Goal: Book appointment/travel/reservation

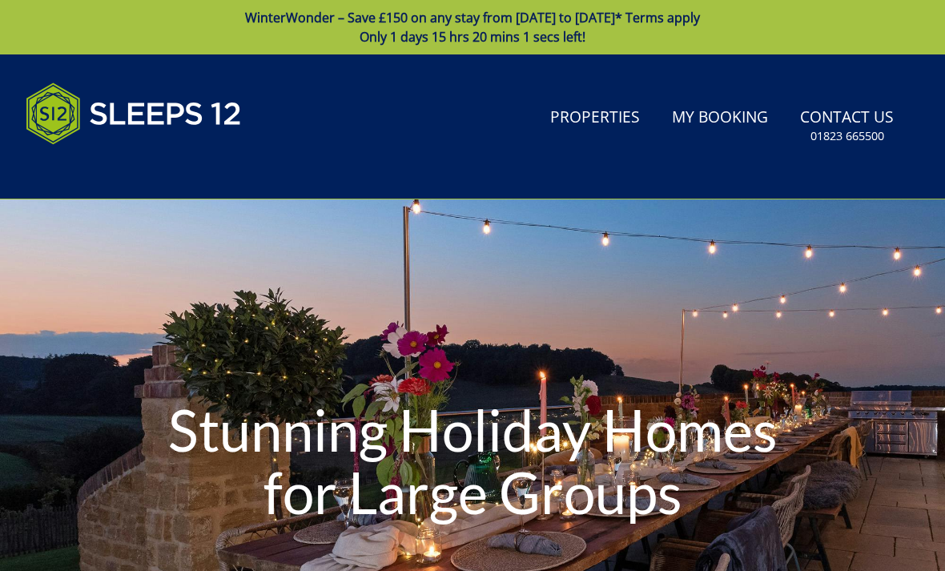
type input "[DATE]"
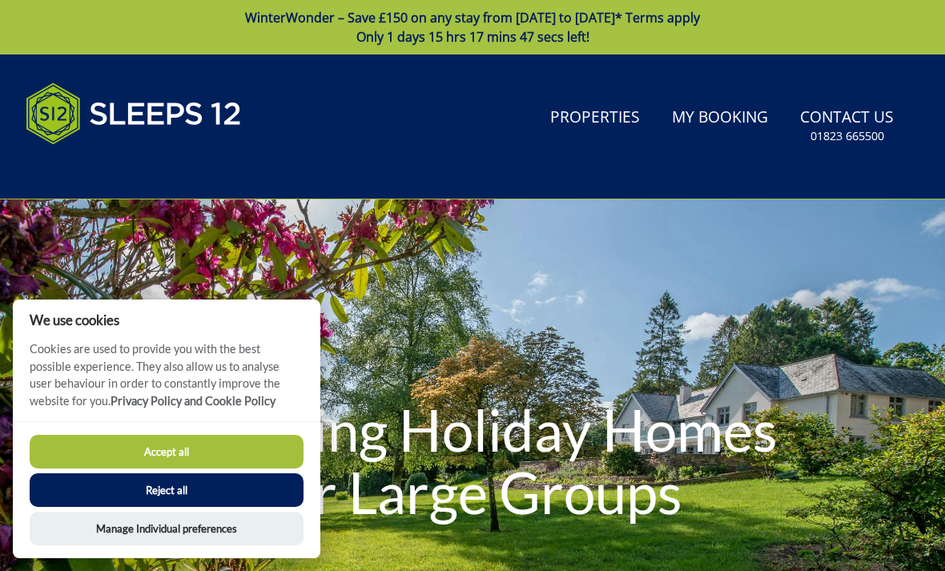
click at [208, 453] on button "Accept all" at bounding box center [167, 452] width 274 height 34
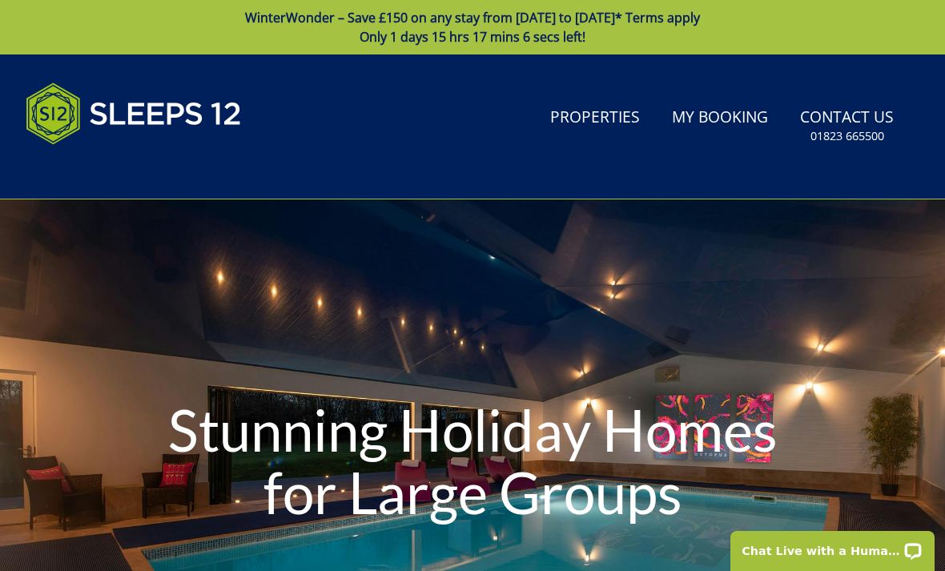
click at [613, 122] on link "Properties" at bounding box center [595, 118] width 102 height 36
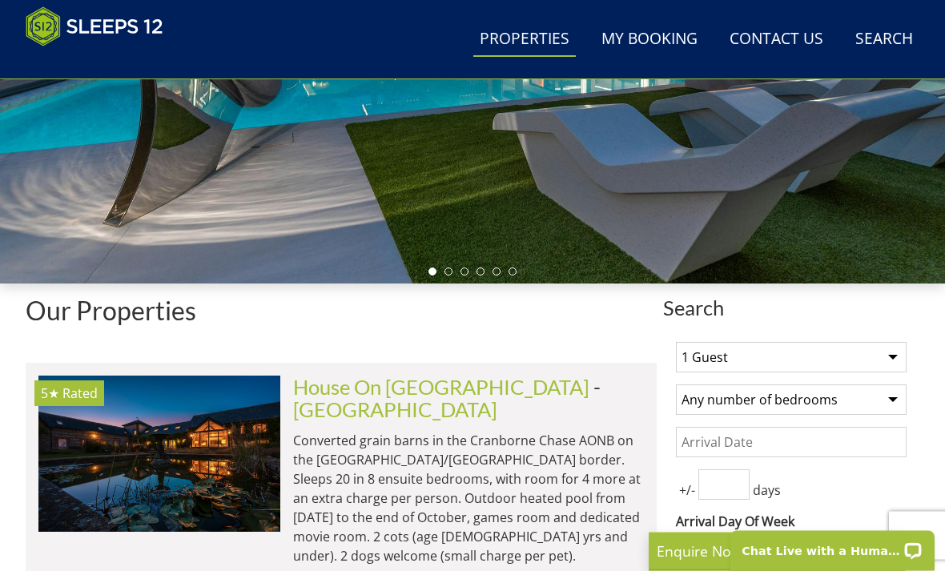
scroll to position [380, 0]
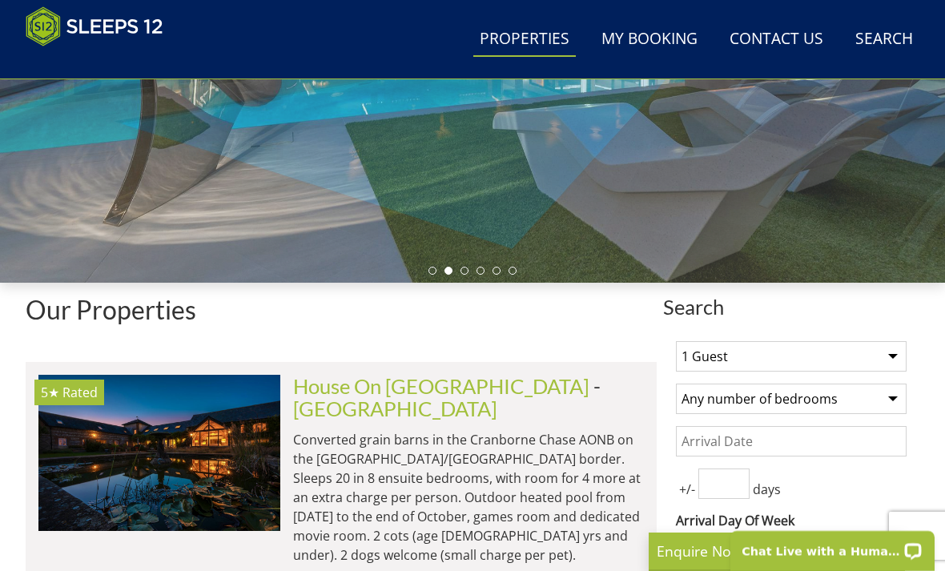
click at [890, 355] on select "1 Guest 2 Guests 3 Guests 4 Guests 5 Guests 6 Guests 7 Guests 8 Guests 9 Guests…" at bounding box center [791, 356] width 231 height 30
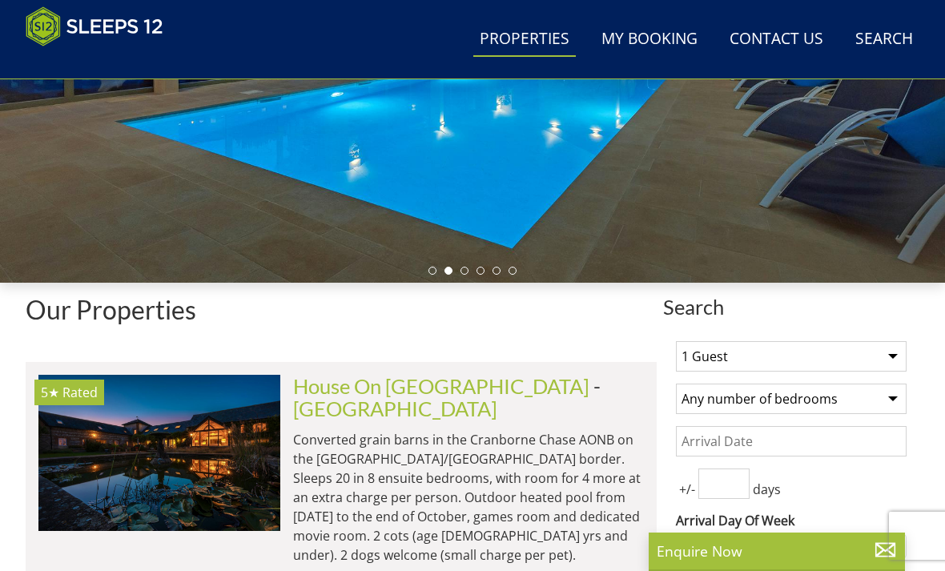
select select "12"
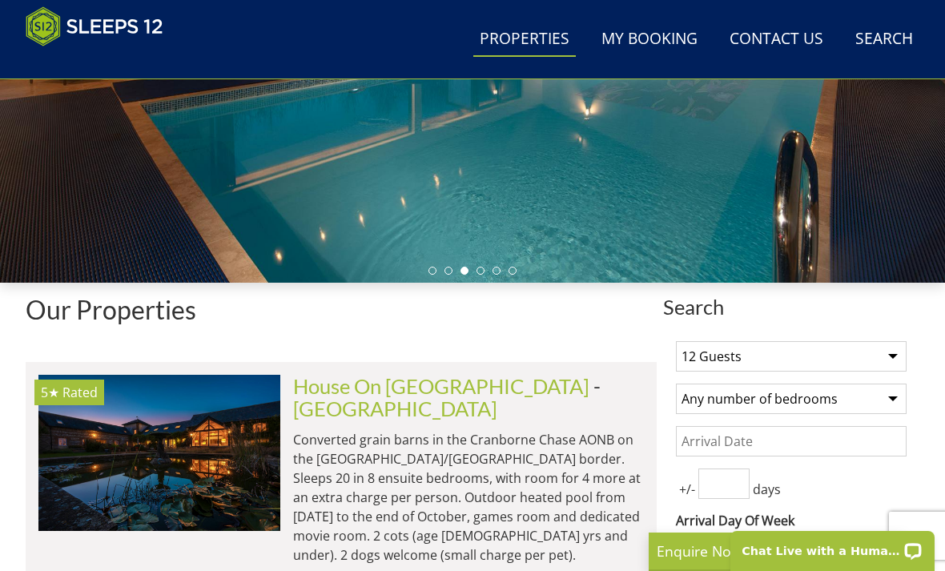
click at [887, 398] on select "Any number of bedrooms 4 Bedrooms 5 Bedrooms 6 Bedrooms 7 Bedrooms 8 Bedrooms 9…" at bounding box center [791, 398] width 231 height 30
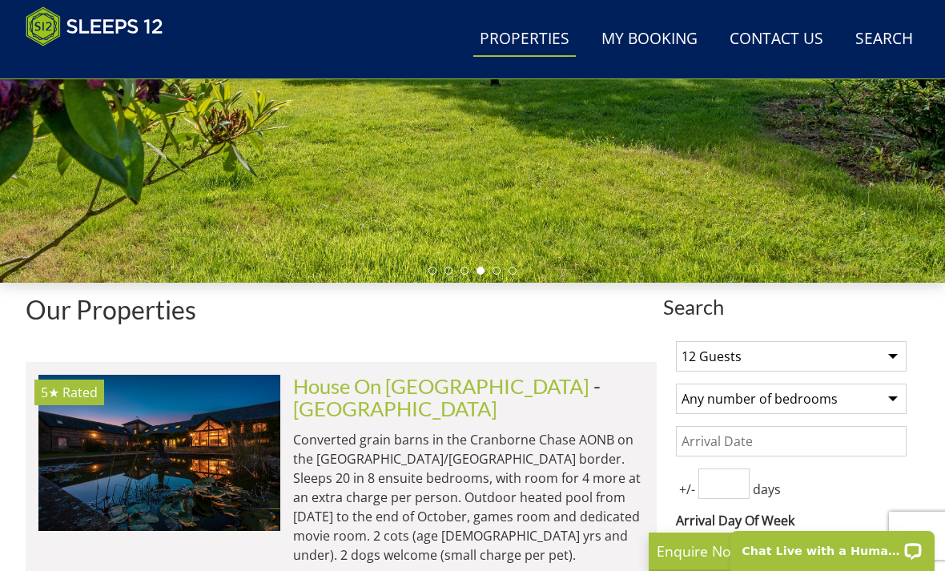
select select "6"
click at [895, 540] on div "Any day of week" at bounding box center [791, 546] width 231 height 24
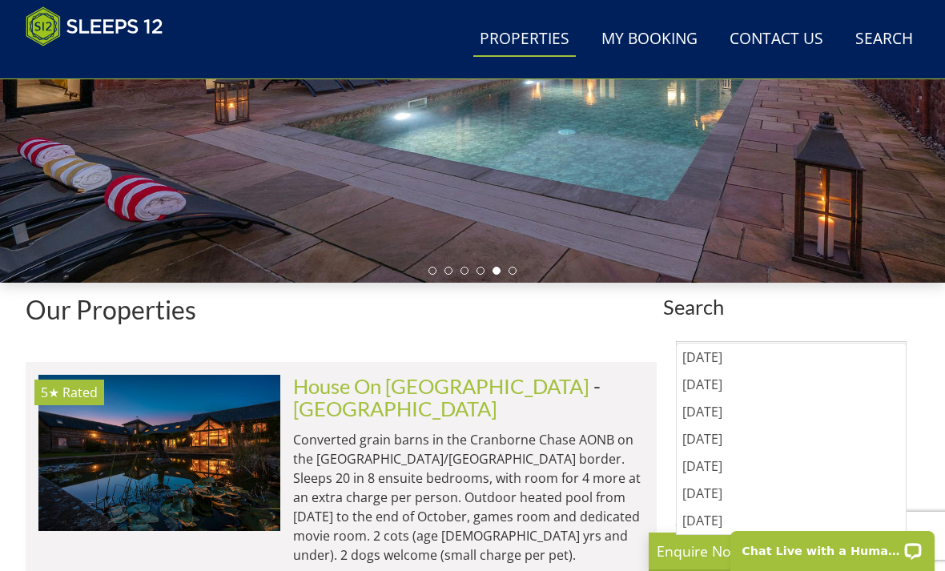
click at [733, 359] on div "Monday" at bounding box center [791, 356] width 229 height 27
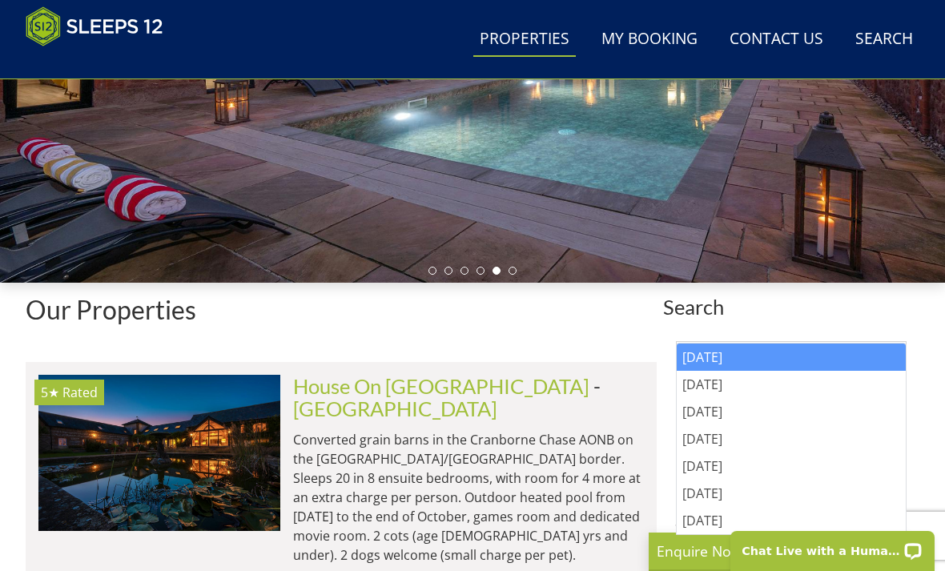
click at [714, 447] on div "Thursday" at bounding box center [791, 438] width 229 height 27
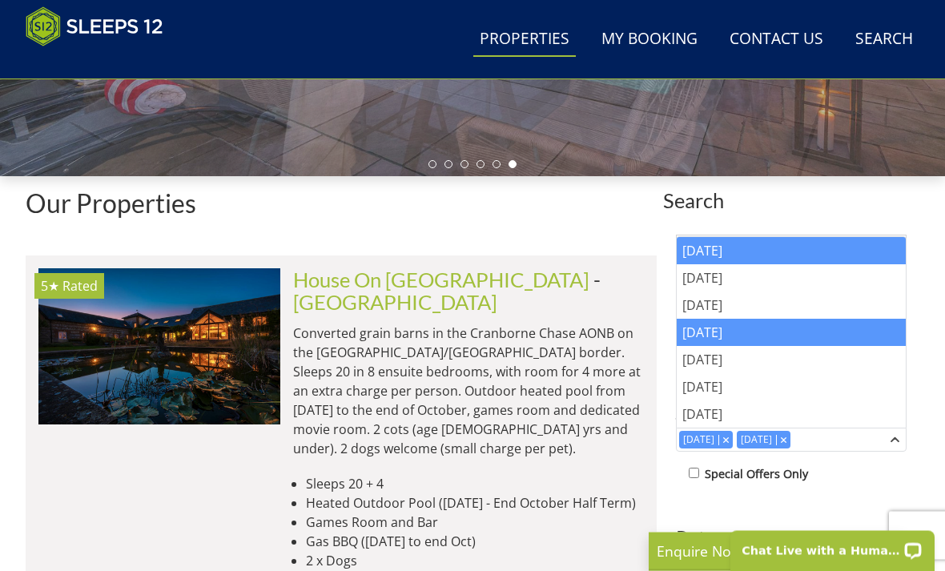
scroll to position [515, 0]
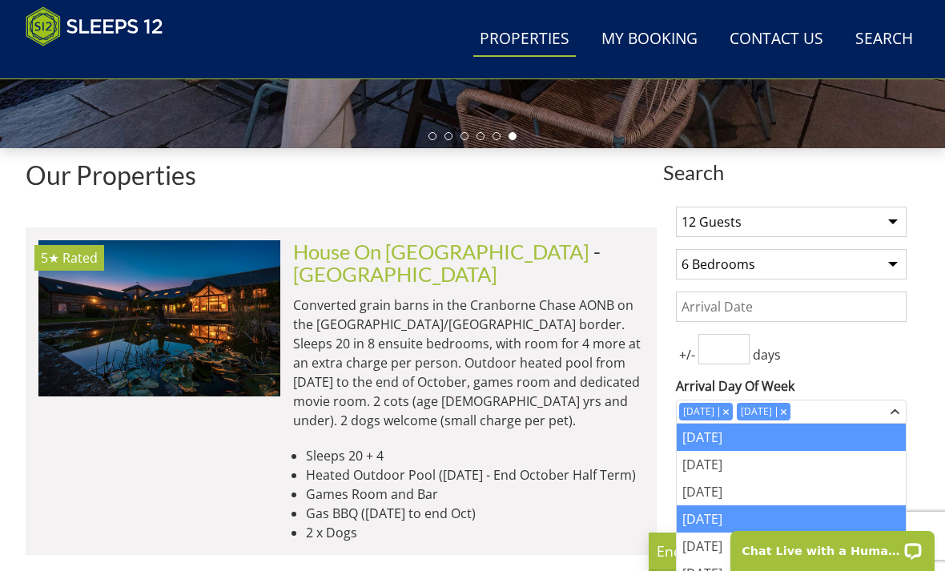
click at [735, 519] on div "Thursday" at bounding box center [791, 518] width 229 height 27
click at [758, 524] on div "Thursday" at bounding box center [791, 518] width 229 height 27
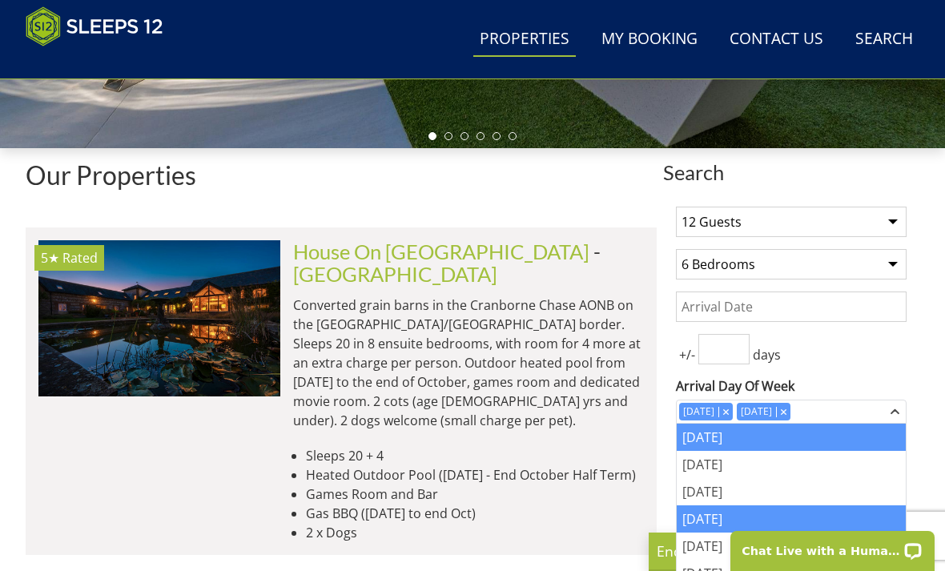
click at [857, 359] on div "+/- days" at bounding box center [791, 349] width 231 height 30
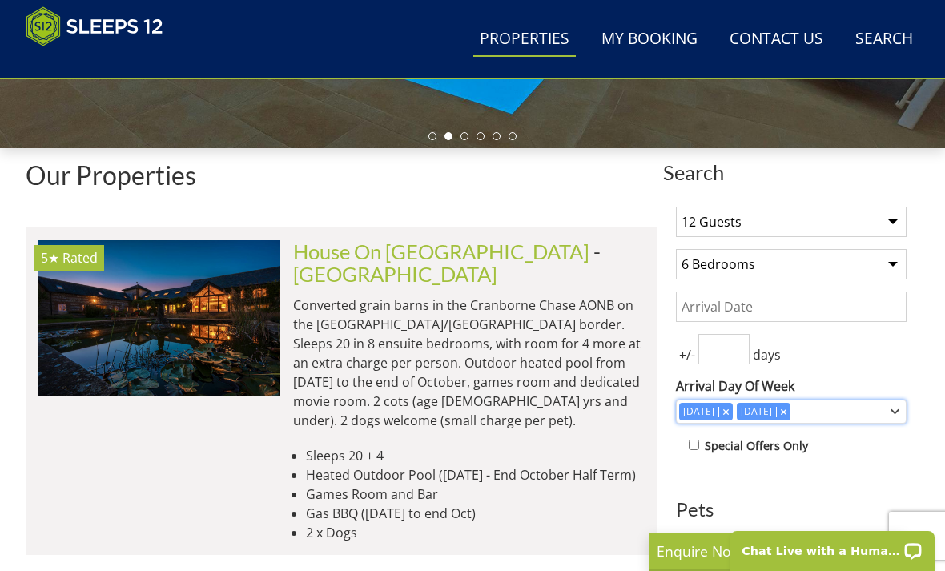
click at [790, 409] on div "Combobox" at bounding box center [783, 411] width 14 height 10
click at [725, 347] on input "number" at bounding box center [723, 349] width 51 height 30
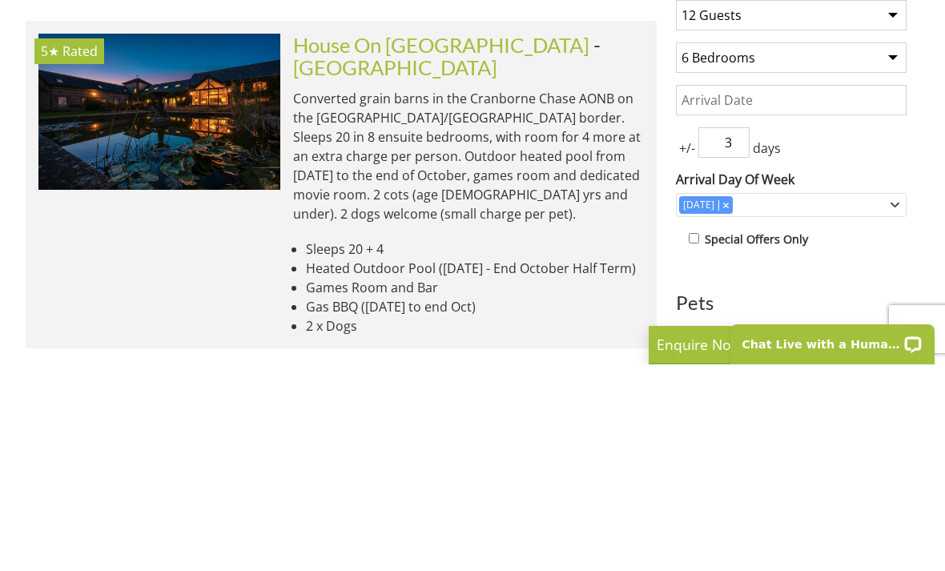
type input "3"
click at [790, 564] on button "Update" at bounding box center [791, 575] width 231 height 22
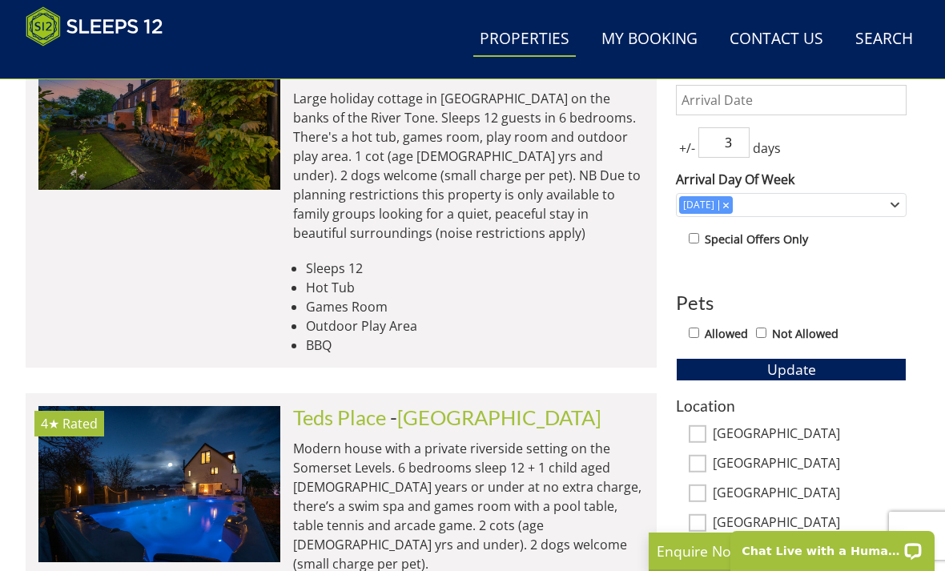
scroll to position [773, 0]
